Goal: Transaction & Acquisition: Purchase product/service

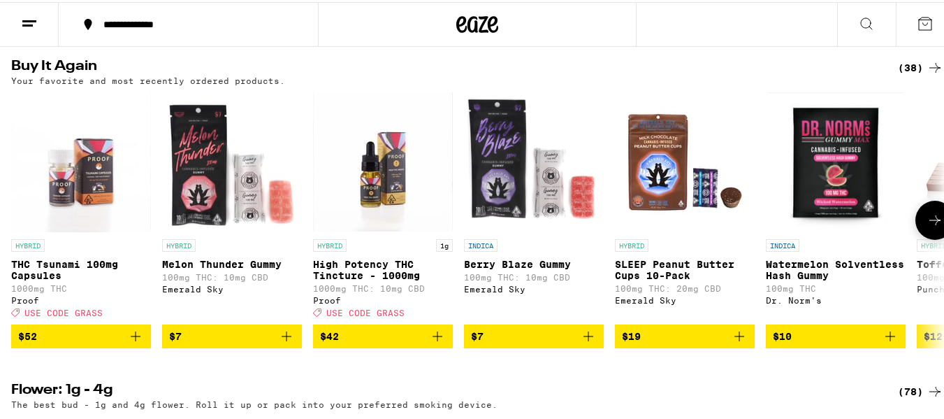
scroll to position [1132, 0]
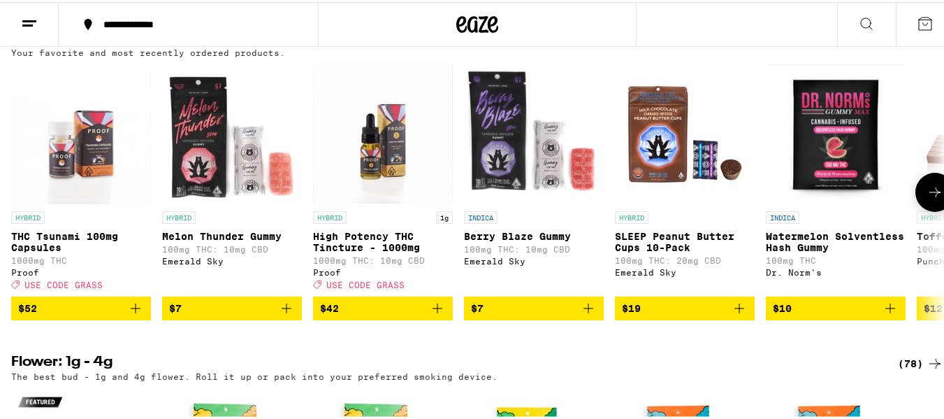
click at [927, 198] on icon at bounding box center [935, 190] width 17 height 17
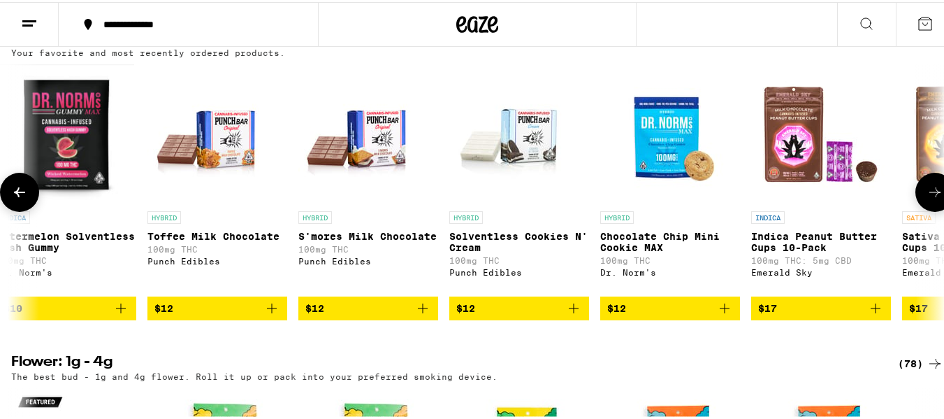
click at [927, 198] on icon at bounding box center [935, 190] width 17 height 17
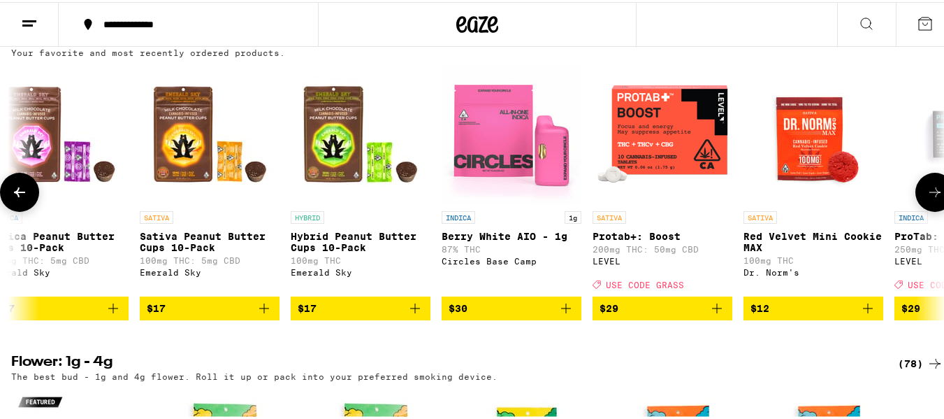
scroll to position [0, 1539]
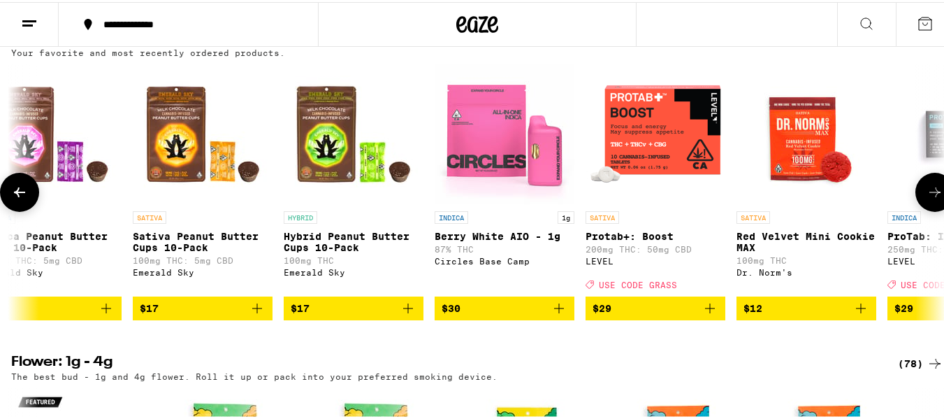
click at [922, 210] on button at bounding box center [934, 189] width 39 height 39
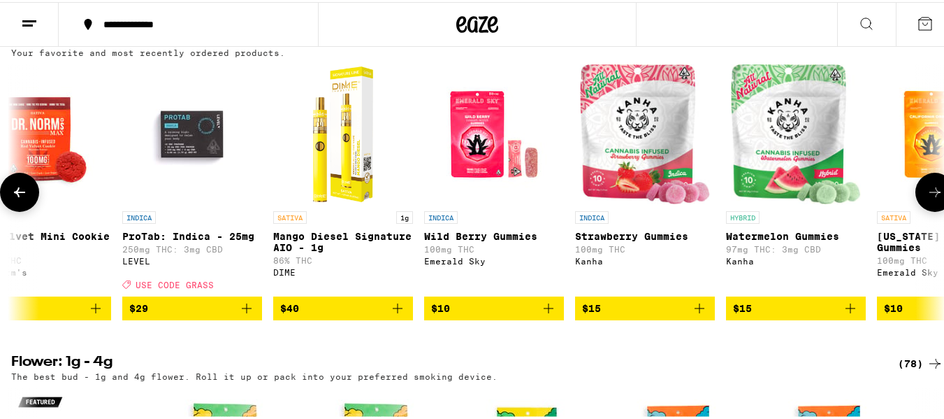
scroll to position [0, 2308]
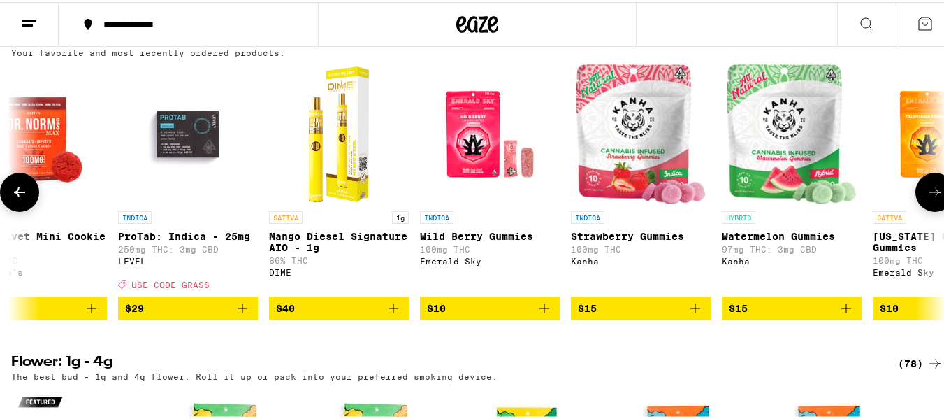
click at [929, 198] on icon at bounding box center [935, 190] width 17 height 17
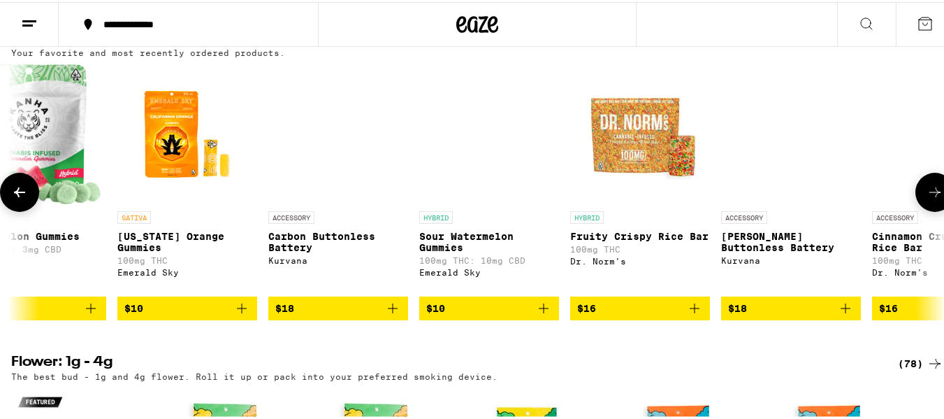
scroll to position [0, 3077]
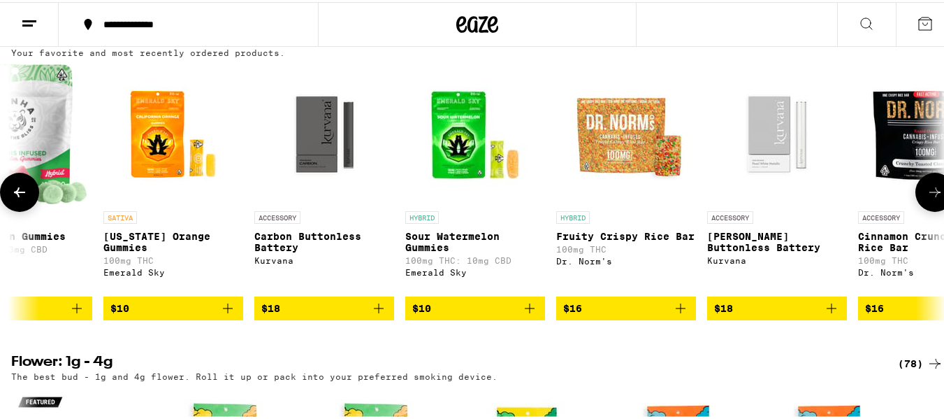
click at [928, 198] on icon at bounding box center [935, 190] width 17 height 17
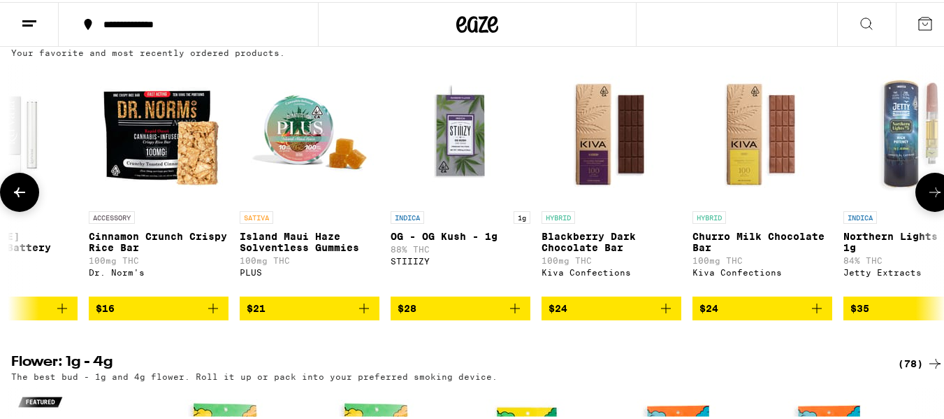
click at [928, 198] on icon at bounding box center [935, 190] width 17 height 17
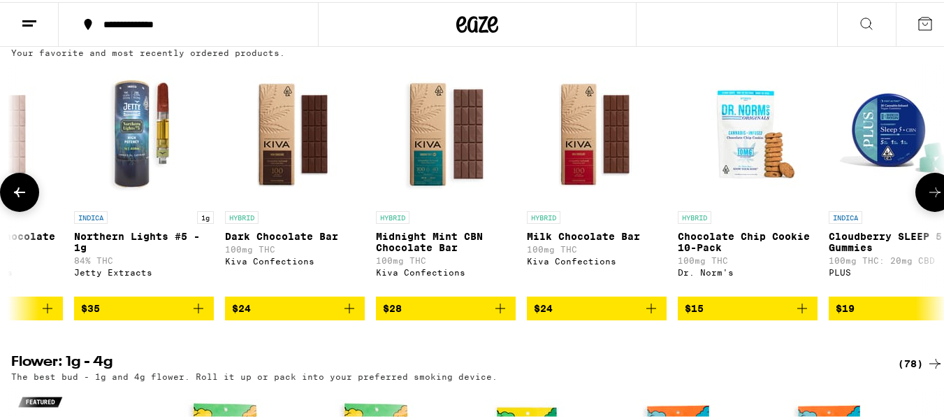
click at [928, 198] on icon at bounding box center [935, 190] width 17 height 17
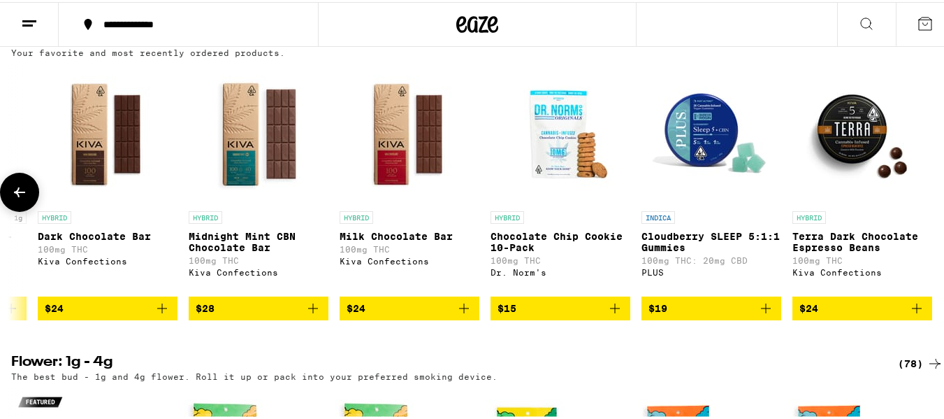
scroll to position [0, 4814]
click at [19, 195] on icon at bounding box center [19, 190] width 11 height 10
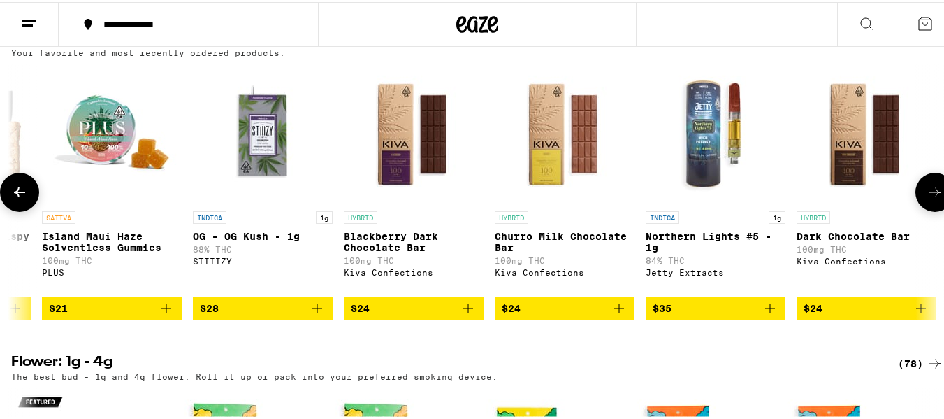
click at [19, 195] on icon at bounding box center [19, 190] width 11 height 10
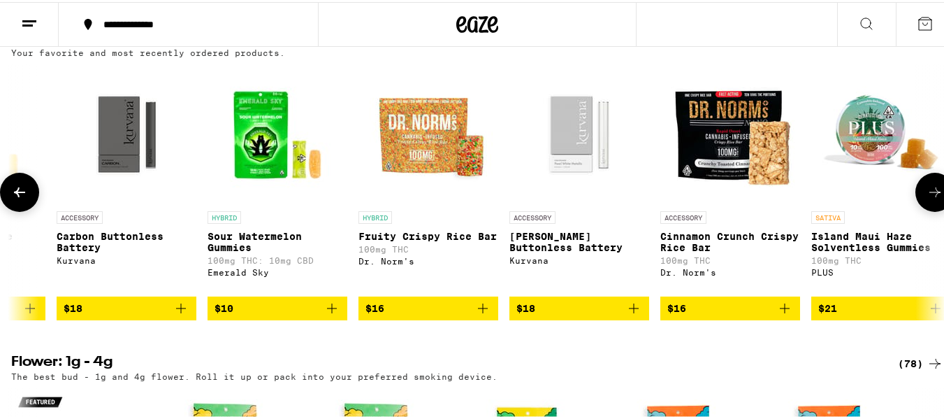
click at [19, 195] on icon at bounding box center [19, 190] width 11 height 10
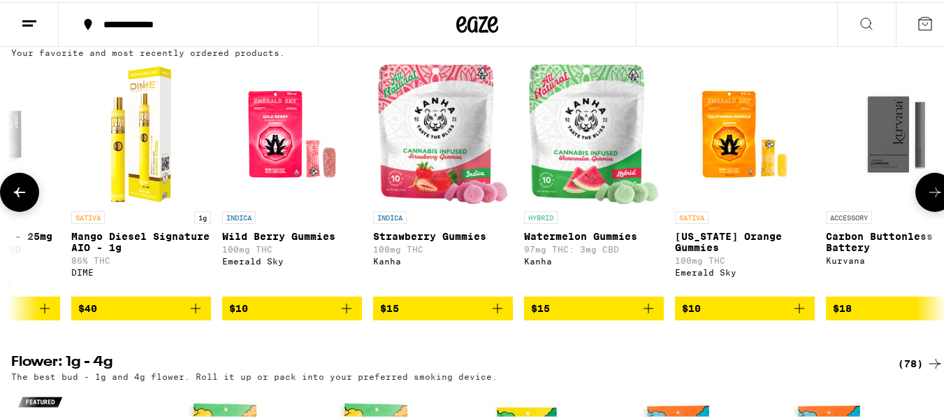
click at [19, 195] on icon at bounding box center [19, 190] width 11 height 10
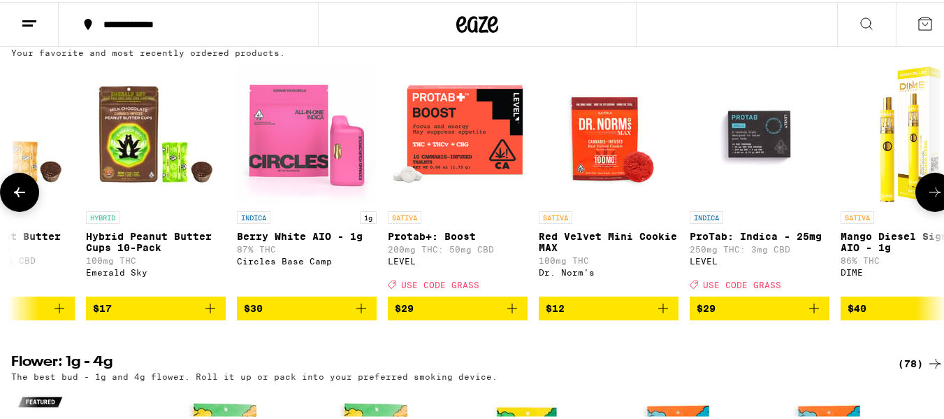
click at [19, 195] on icon at bounding box center [19, 190] width 11 height 10
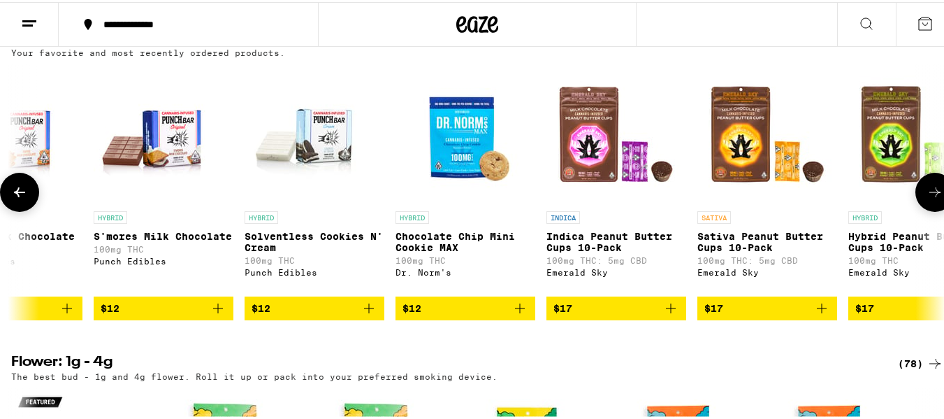
scroll to position [0, 967]
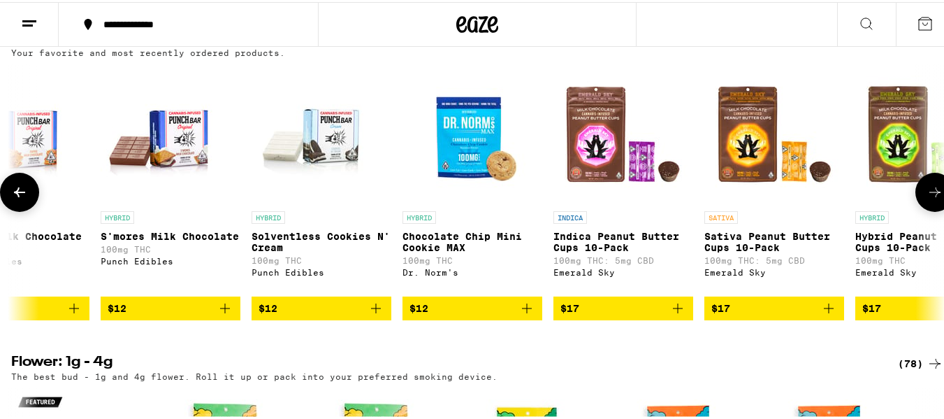
click at [19, 195] on icon at bounding box center [19, 190] width 11 height 10
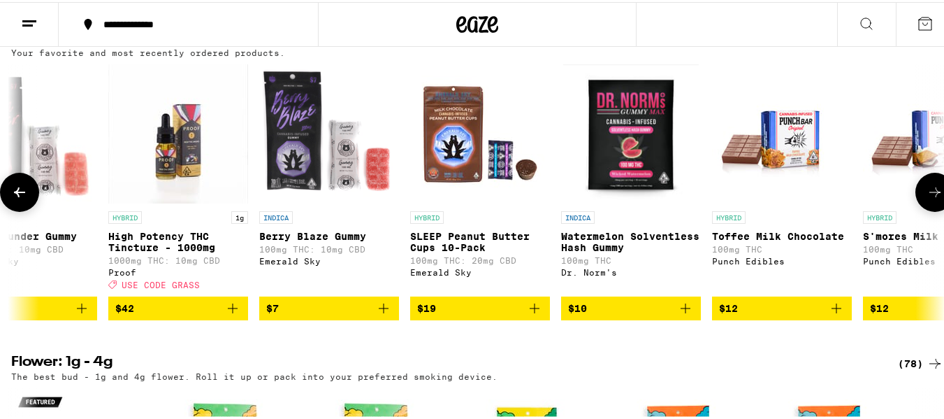
scroll to position [0, 198]
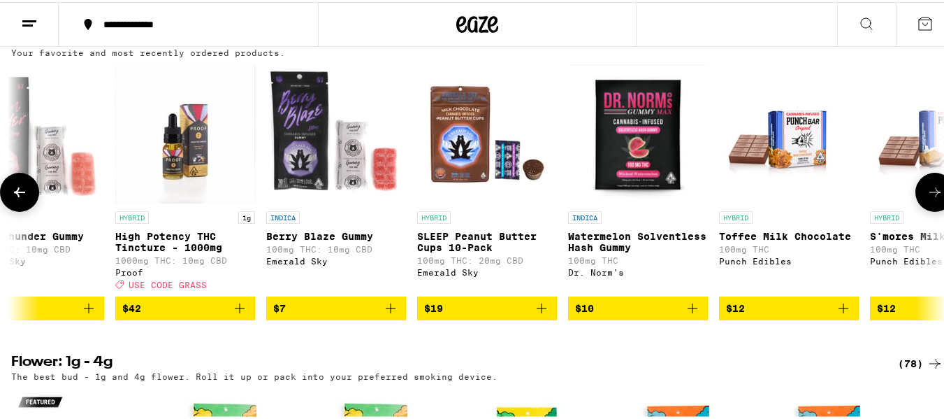
click at [19, 195] on icon at bounding box center [19, 190] width 11 height 10
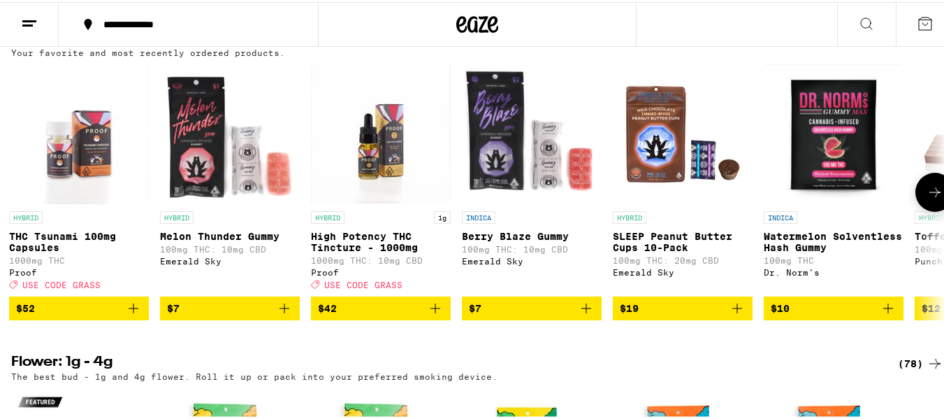
scroll to position [0, 0]
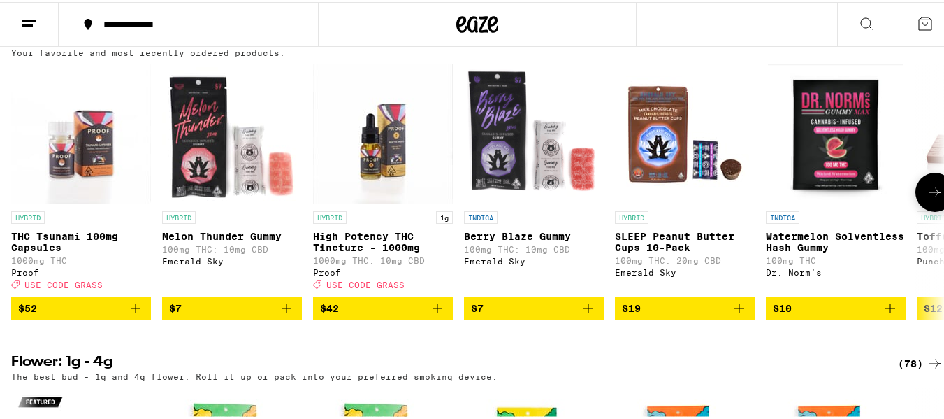
click at [139, 314] on icon "Add to bag" at bounding box center [135, 306] width 17 height 17
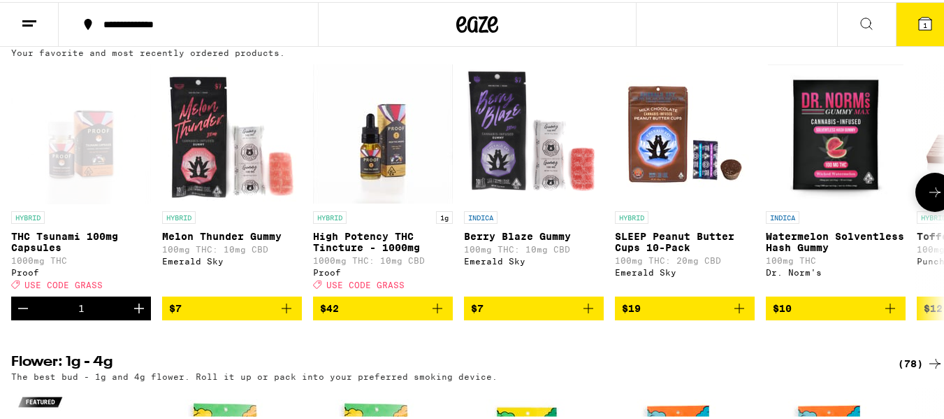
click at [440, 314] on icon "Add to bag" at bounding box center [437, 306] width 17 height 17
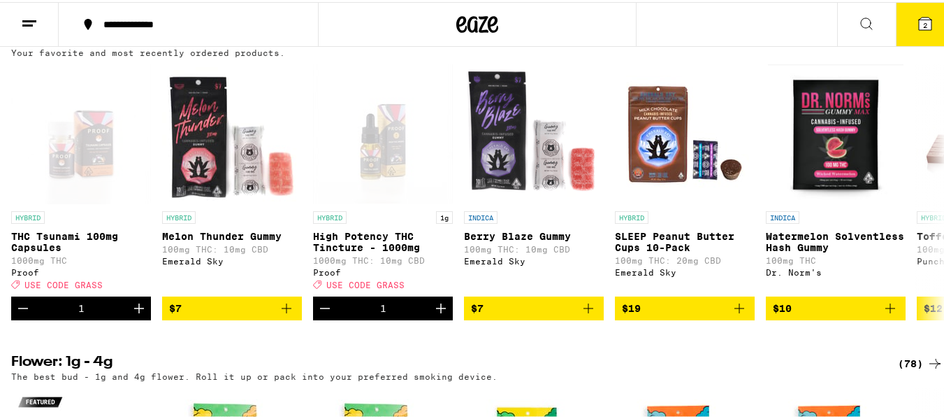
click at [924, 30] on button "2" at bounding box center [925, 22] width 59 height 43
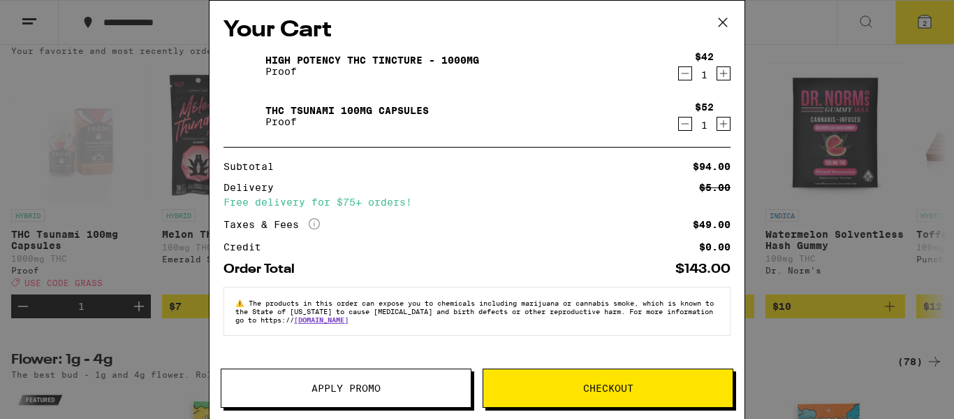
click at [406, 380] on button "Apply Promo" at bounding box center [346, 387] width 251 height 39
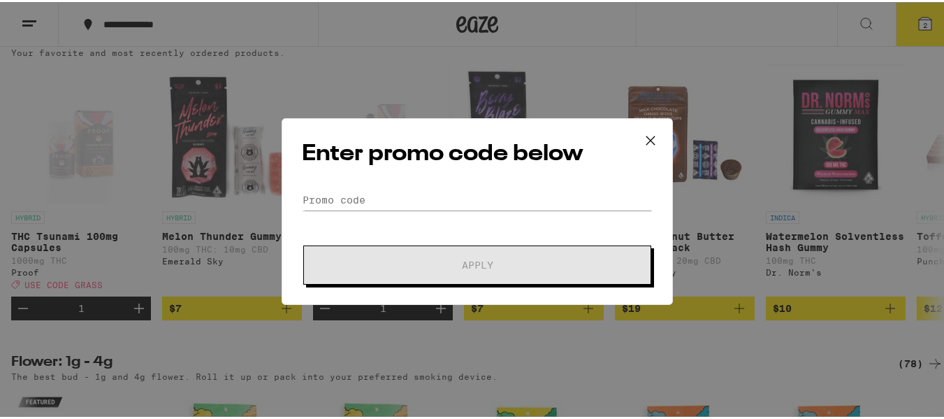
click at [302, 223] on form "Promo Code Apply" at bounding box center [477, 234] width 351 height 95
click at [389, 202] on input "Promo Code" at bounding box center [477, 197] width 351 height 21
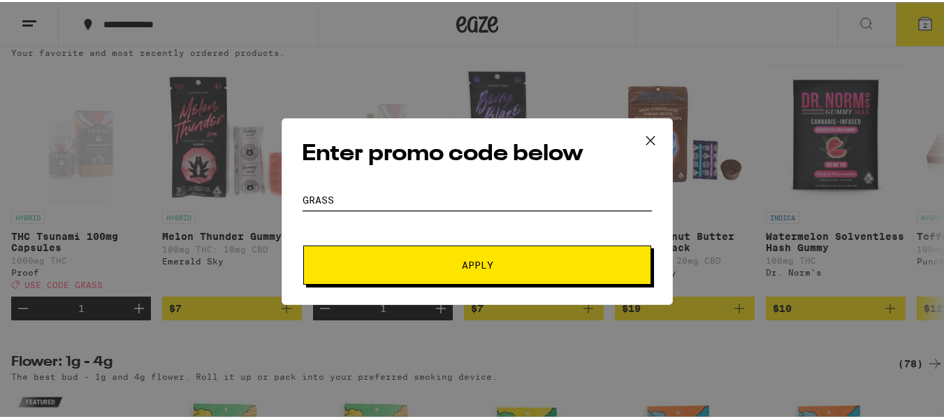
type input "GRASS"
click at [398, 262] on span "Apply" at bounding box center [477, 263] width 252 height 10
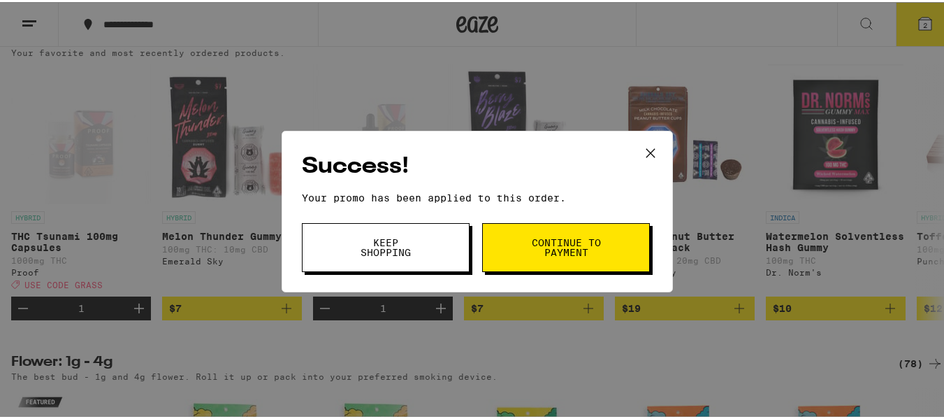
click at [394, 268] on button "Keep Shopping" at bounding box center [386, 245] width 168 height 49
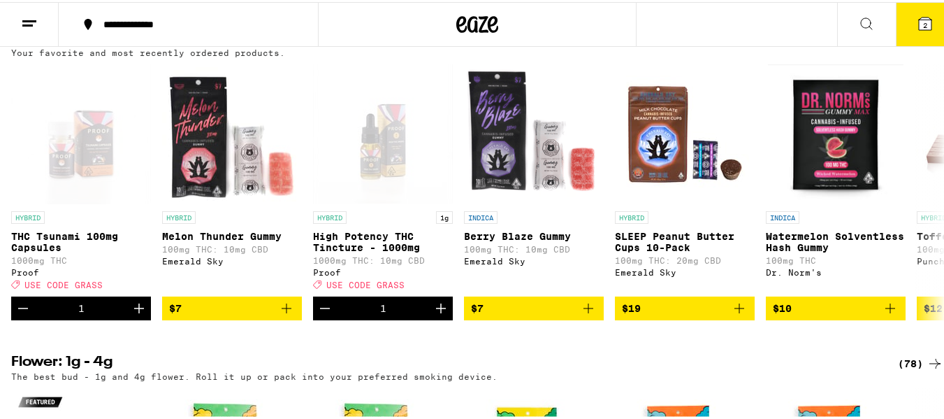
click at [919, 22] on icon at bounding box center [925, 21] width 13 height 13
